Goal: Task Accomplishment & Management: Use online tool/utility

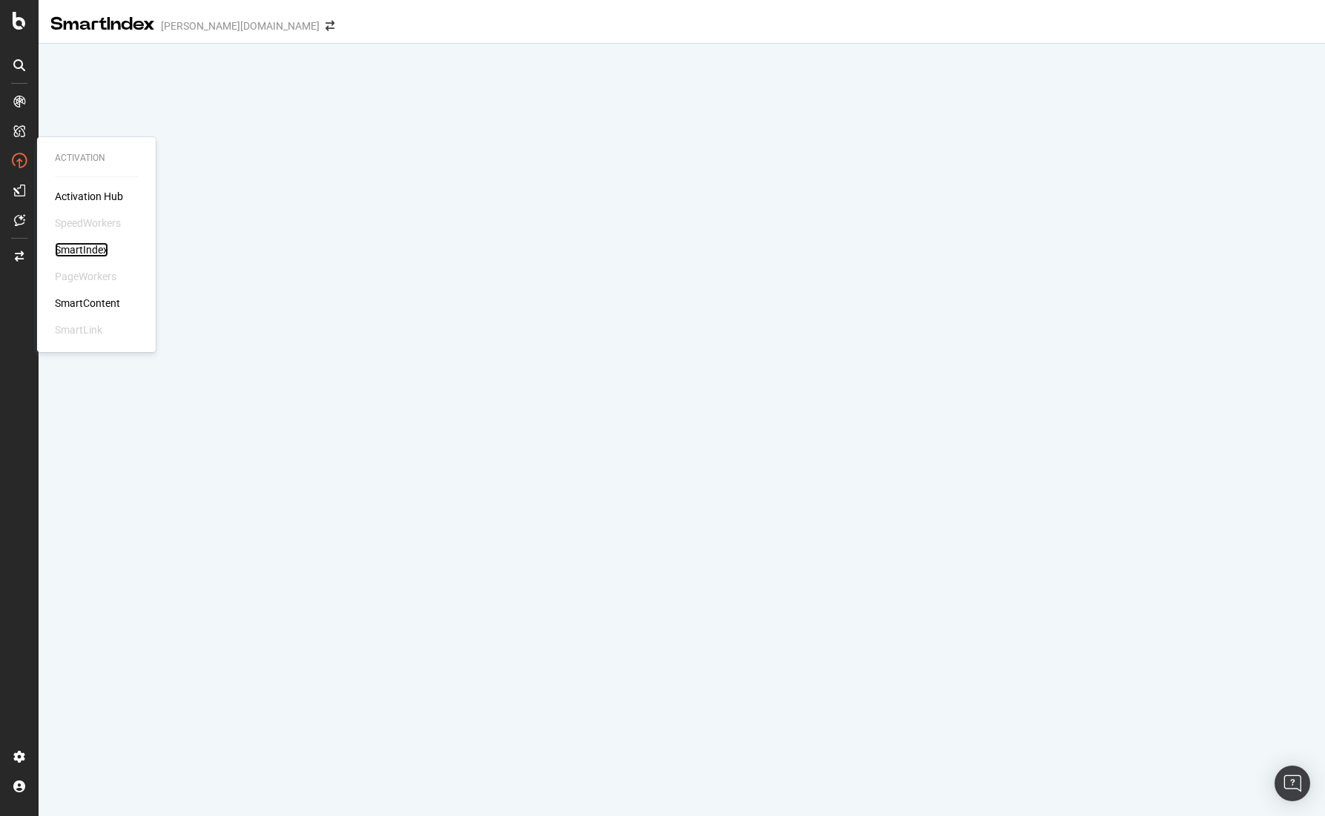
click at [85, 244] on div "SmartIndex" at bounding box center [81, 249] width 53 height 15
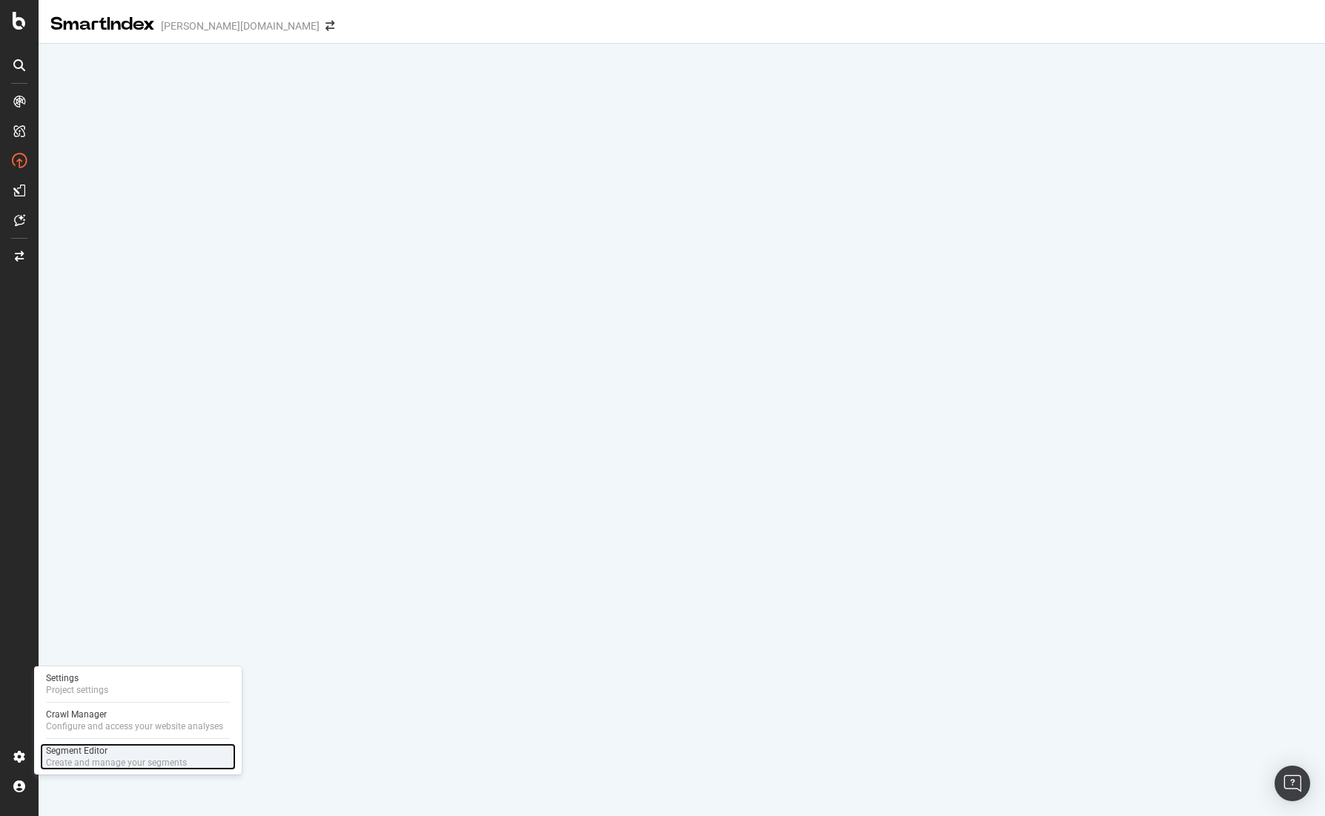
click at [128, 763] on div "Create and manage your segments" at bounding box center [116, 763] width 141 height 12
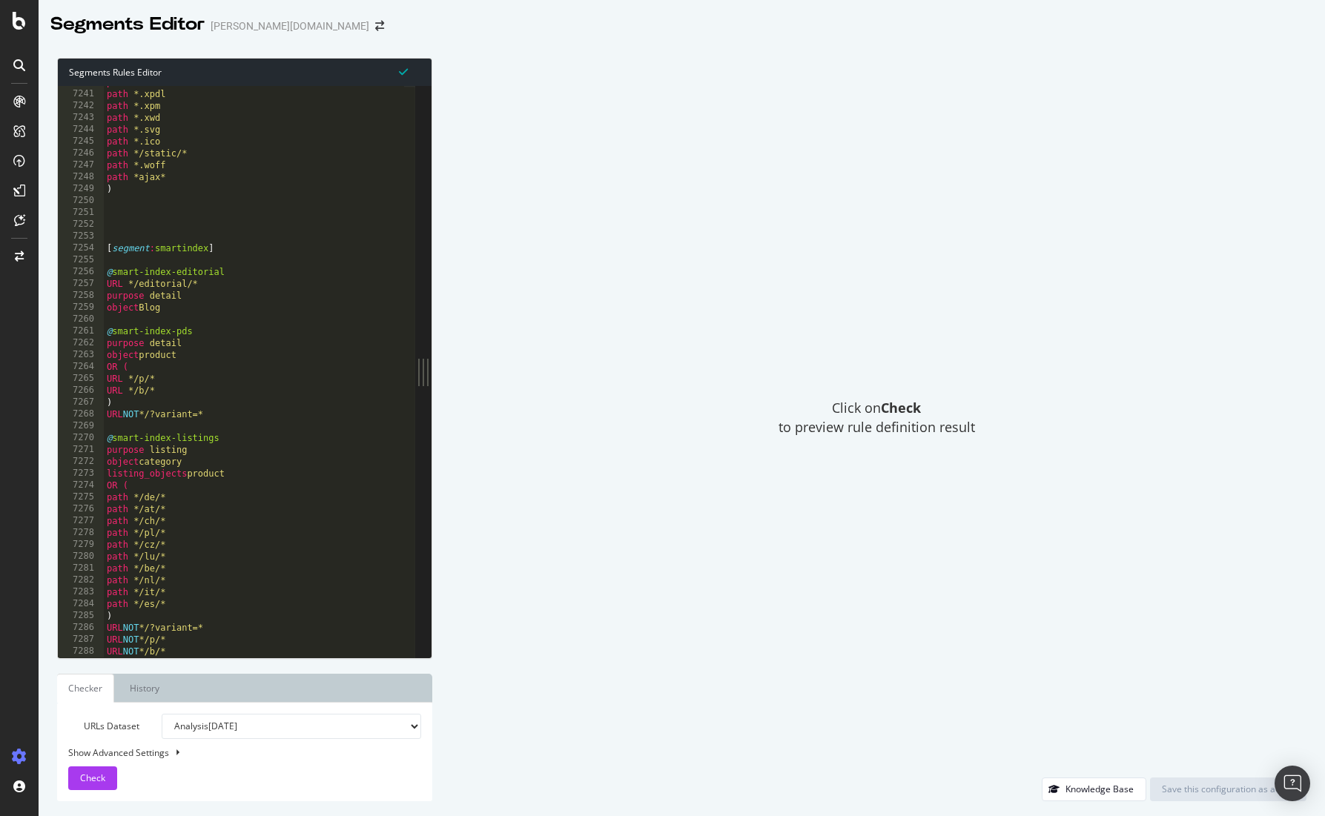
scroll to position [23730, 0]
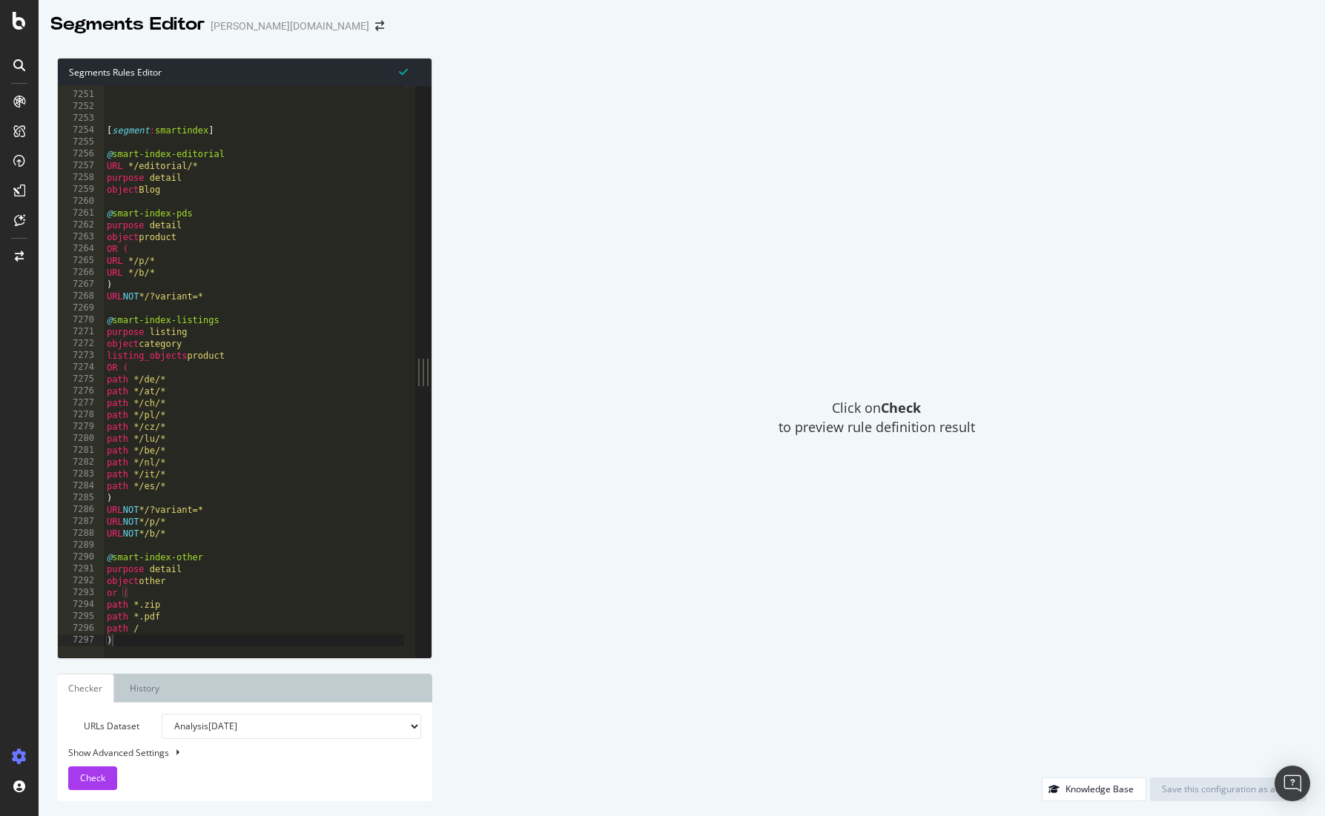
type textarea "URL NOT */b/*"
drag, startPoint x: 191, startPoint y: 532, endPoint x: 85, endPoint y: 532, distance: 106.0
click at [85, 532] on div "URL NOT */b/* 7250 7251 7252 7253 7254 7255 7256 7257 7258 7259 7260 7261 7262 …" at bounding box center [236, 372] width 357 height 572
click at [238, 529] on div "[ segment : smartindex ] @ smart-index-editorial URL */editorial/* purpose deta…" at bounding box center [296, 369] width 385 height 584
paste textarea "URL NOT */b/*"
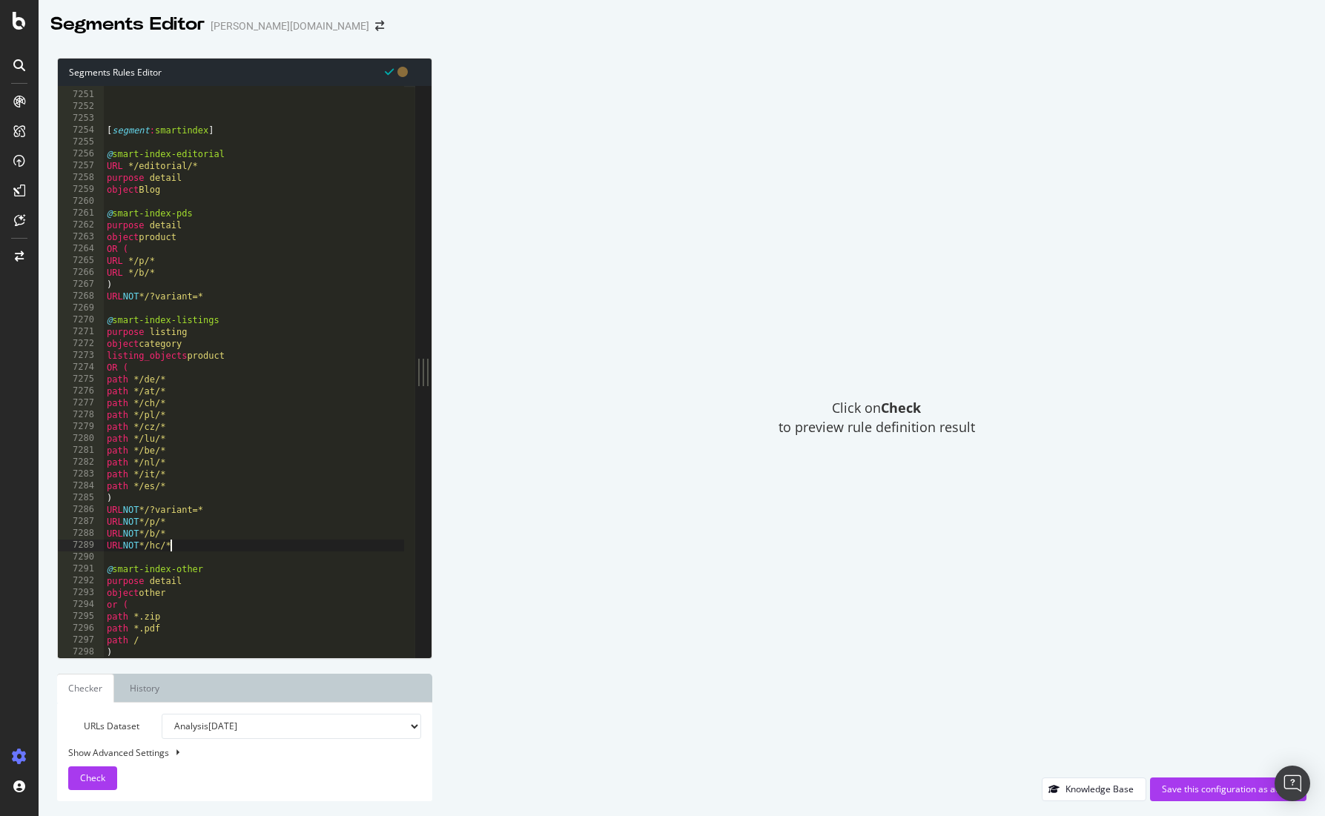
scroll to position [0, 5]
type textarea "URL NOT */hc/*"
click at [1195, 778] on div "Save this configuration as active" at bounding box center [1228, 789] width 133 height 22
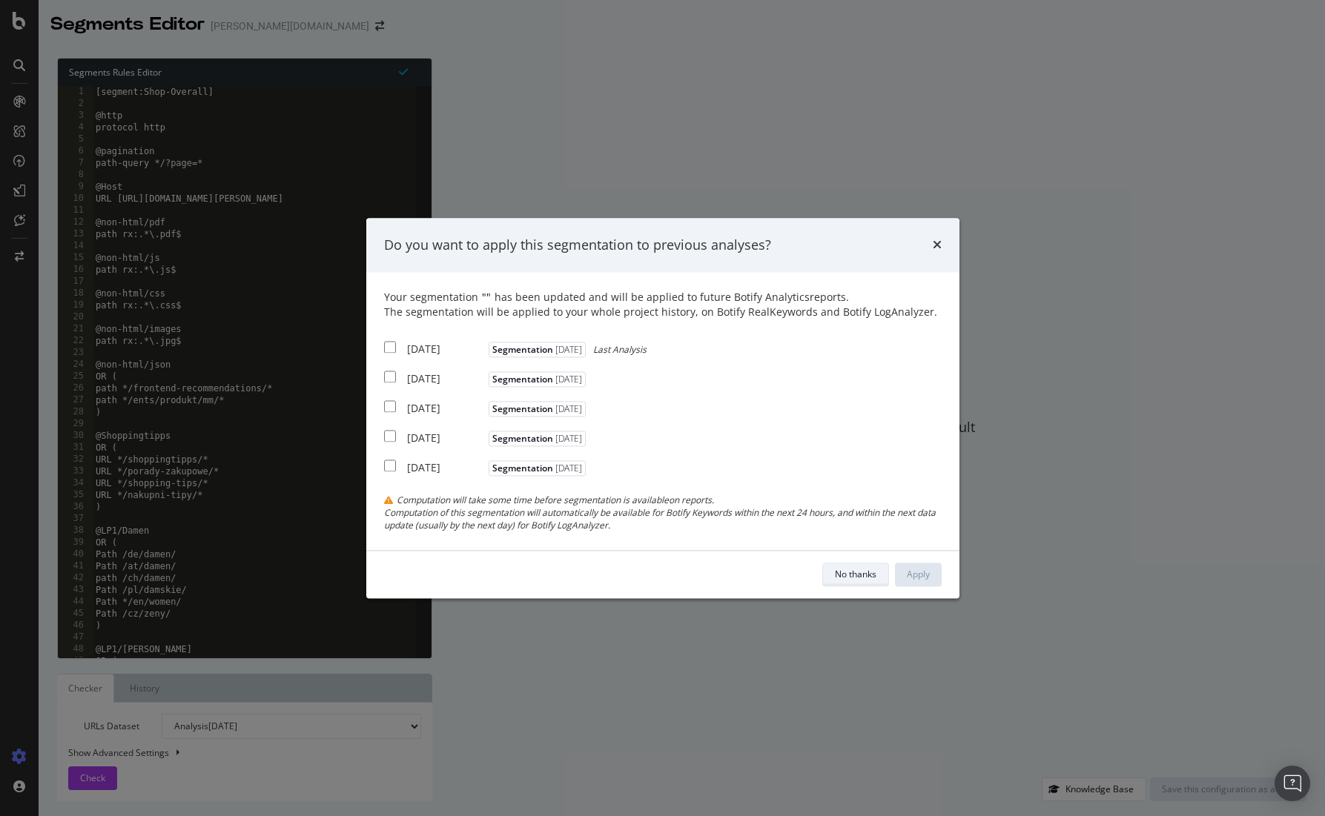
click at [853, 577] on div "No thanks" at bounding box center [856, 574] width 42 height 13
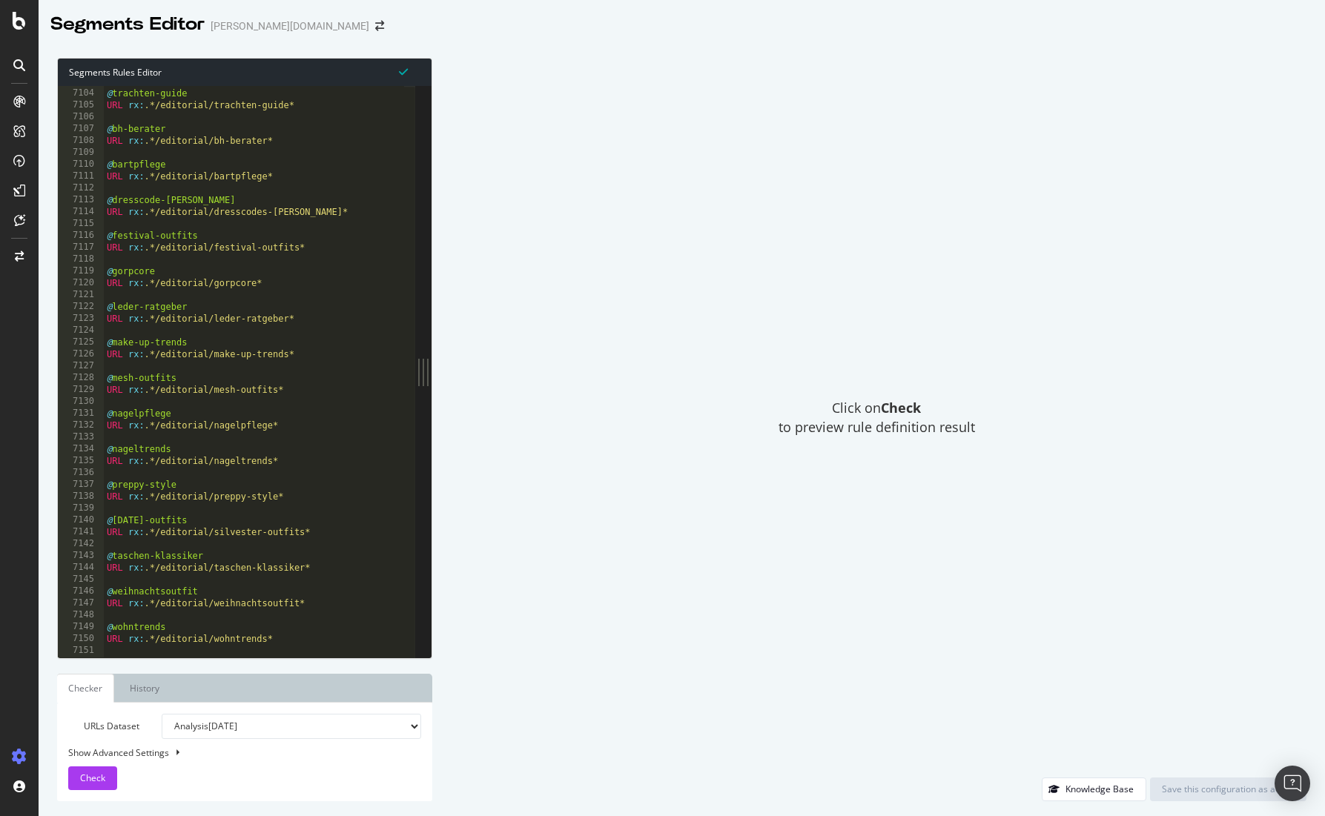
scroll to position [23730, 0]
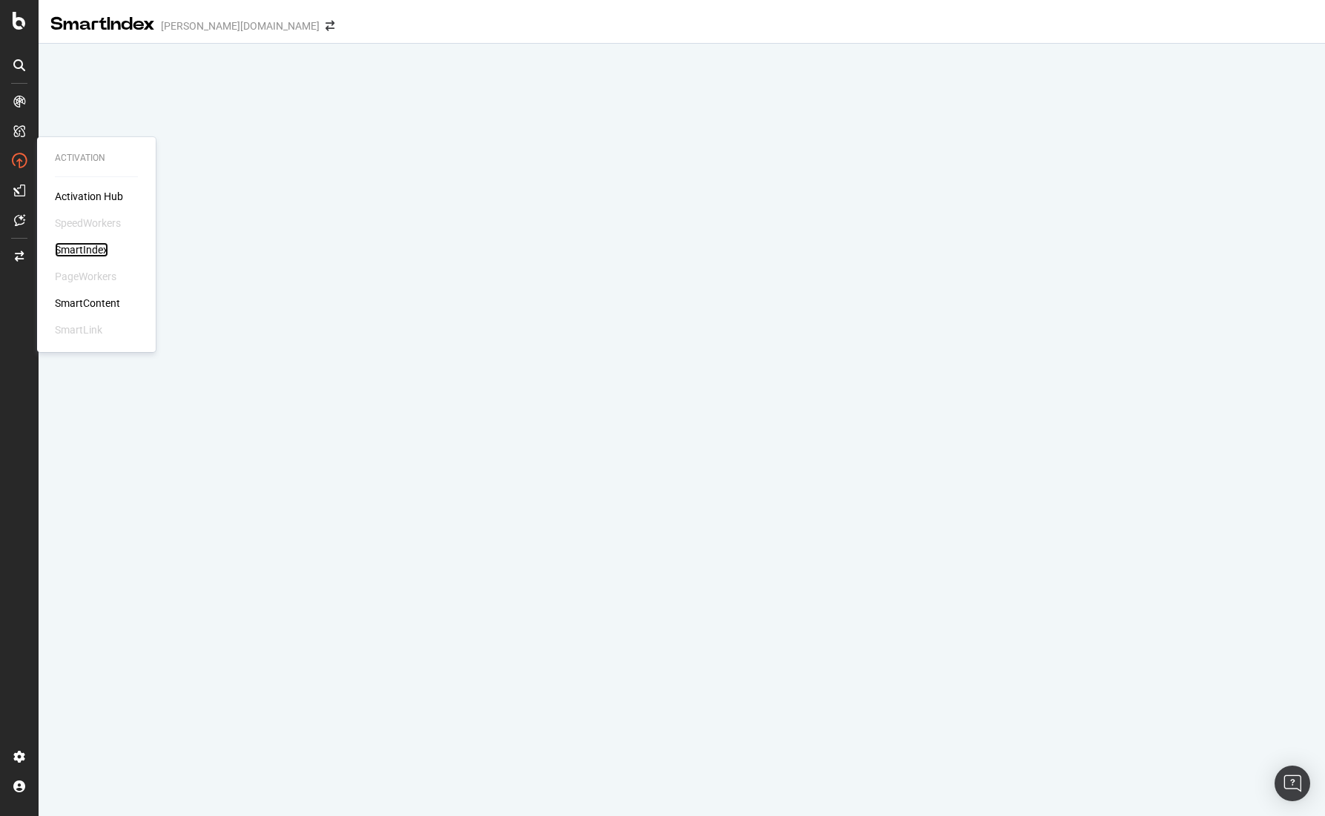
click at [85, 243] on div "SmartIndex" at bounding box center [81, 249] width 53 height 15
click at [75, 251] on div "SmartIndex" at bounding box center [81, 249] width 53 height 15
click at [79, 248] on div "SmartIndex" at bounding box center [81, 249] width 53 height 15
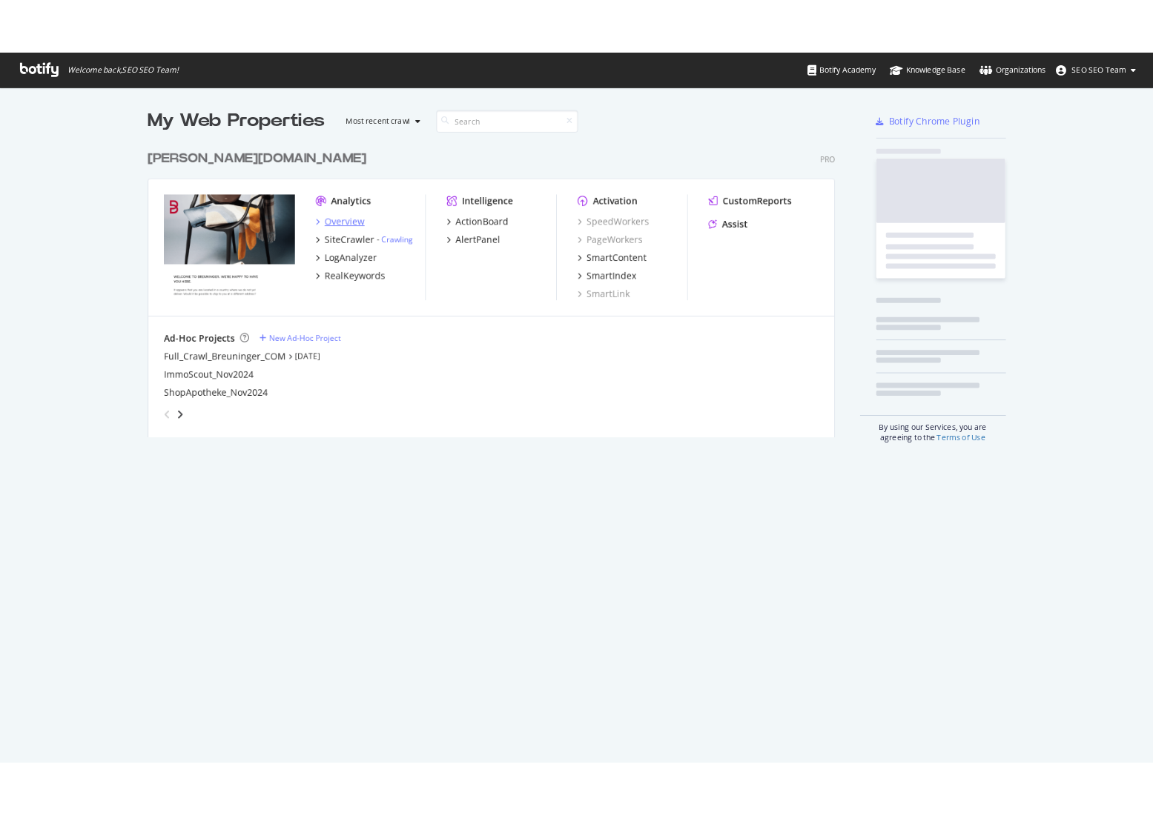
scroll to position [337, 790]
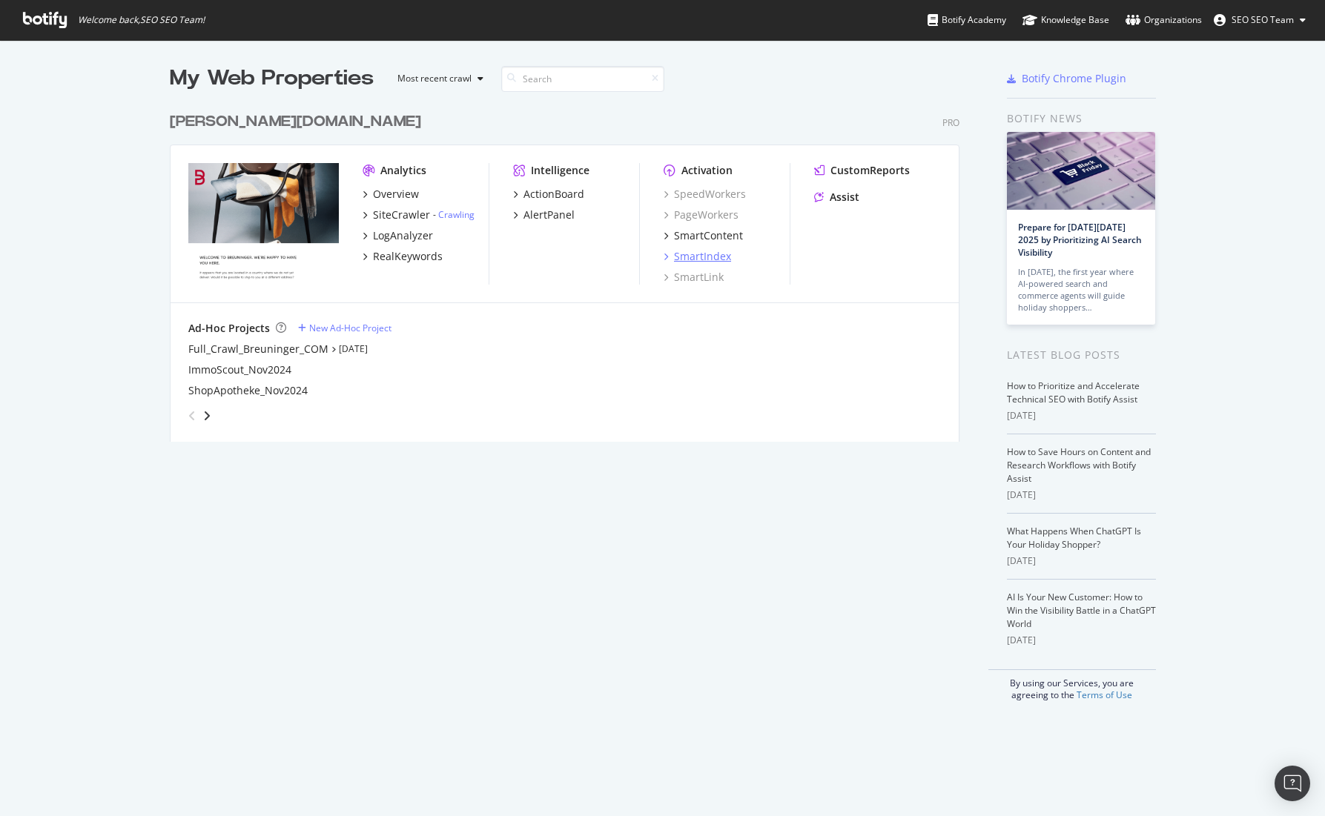
click at [687, 256] on div "SmartIndex" at bounding box center [702, 256] width 57 height 15
